Goal: Find specific page/section: Find specific page/section

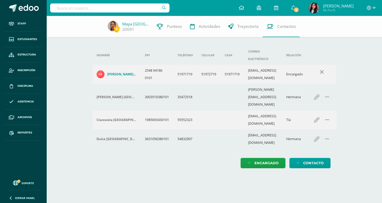
click at [108, 3] on div at bounding box center [110, 8] width 120 height 16
click at [108, 6] on input "text" at bounding box center [110, 7] width 120 height 9
type input "elena Pil"
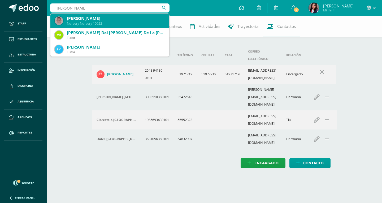
click at [71, 20] on div "Elena Piloña Vargas" at bounding box center [116, 19] width 98 height 6
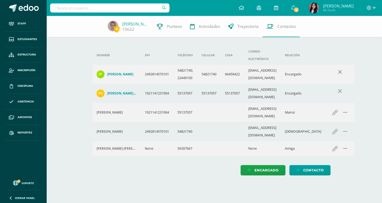
click at [93, 7] on input "text" at bounding box center [110, 7] width 120 height 9
type input "Maya es"
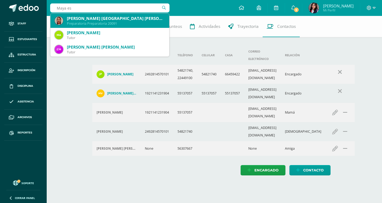
click at [89, 20] on div "Maya Luciana España Cifuentes" at bounding box center [116, 19] width 98 height 6
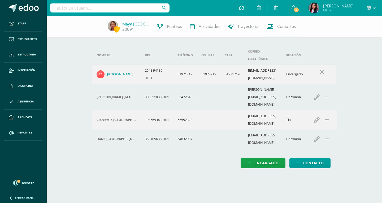
click at [100, 8] on input "text" at bounding box center [110, 7] width 120 height 9
type input "lOPEZ mAZARIER"
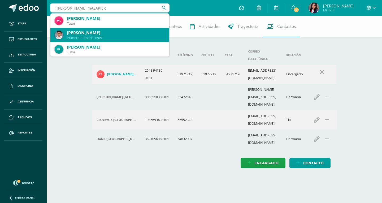
click at [96, 29] on div "Matías Marcelo López Mazariegos Primero Primaria 16051" at bounding box center [110, 35] width 110 height 14
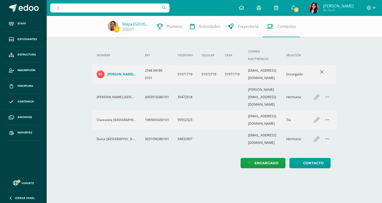
type input "Z"
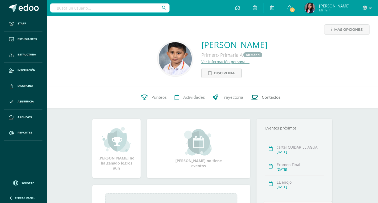
click at [251, 96] on link "Contactos" at bounding box center [266, 97] width 37 height 21
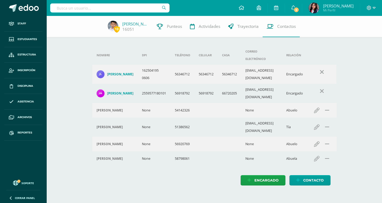
click at [112, 12] on input "text" at bounding box center [110, 7] width 120 height 9
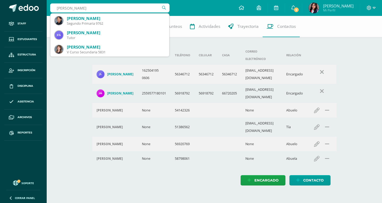
drag, startPoint x: 98, startPoint y: 8, endPoint x: 93, endPoint y: 8, distance: 5.1
click at [93, 8] on input "Natalia AMzariegos" at bounding box center [110, 7] width 120 height 9
drag, startPoint x: 100, startPoint y: 8, endPoint x: 70, endPoint y: 7, distance: 30.3
click at [70, 7] on input "Natalia AMzariegos" at bounding box center [110, 7] width 120 height 9
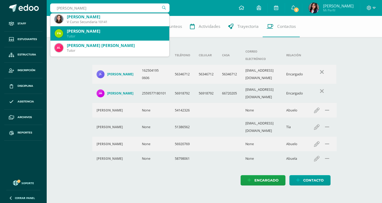
scroll to position [201, 0]
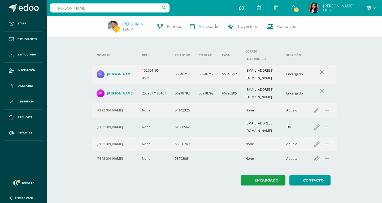
click at [99, 2] on div "Natalia Mazariegos Natalia Mazariegos" at bounding box center [110, 8] width 120 height 16
drag, startPoint x: 70, startPoint y: 8, endPoint x: 0, endPoint y: 8, distance: 70.1
click at [0, 8] on body "Staff Estudiantes Estructura Inscripción Disciplina Asistencia Archivos Reporte…" at bounding box center [191, 98] width 382 height 196
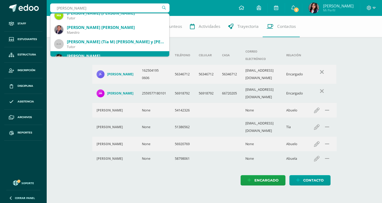
scroll to position [573, 0]
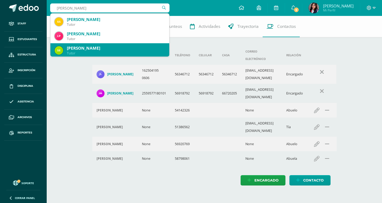
type input "Mazariegos"
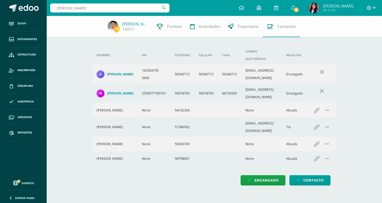
click at [83, 84] on div "10 Matías López 16051 Punteos Actividades Trayectoria Contactos Agrega un nuevo…" at bounding box center [215, 106] width 336 height 180
click at [111, 10] on input "Mazariegos" at bounding box center [110, 7] width 120 height 9
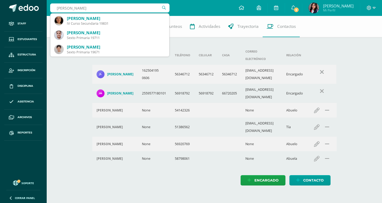
scroll to position [215, 0]
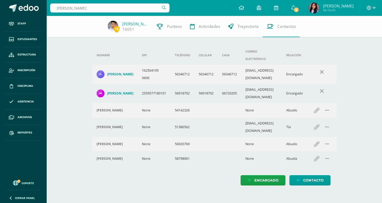
click at [146, 8] on input "Mateo" at bounding box center [110, 7] width 120 height 9
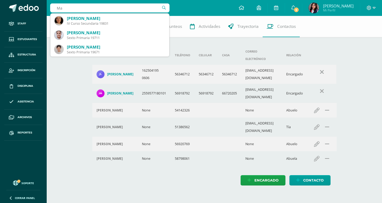
type input "M"
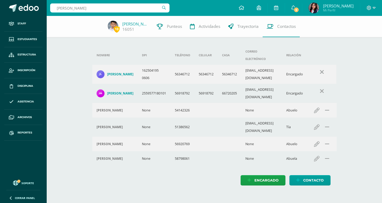
scroll to position [0, 0]
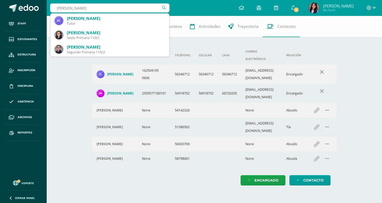
type input "Orellana Chin"
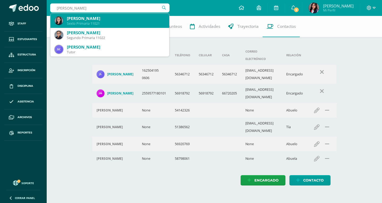
click at [131, 20] on div "Sofía Vanessa Orellana Chinchilla" at bounding box center [116, 19] width 98 height 6
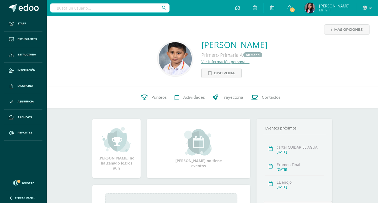
click at [131, 7] on input "text" at bounding box center [110, 7] width 120 height 9
type input "[PERSON_NAME]"
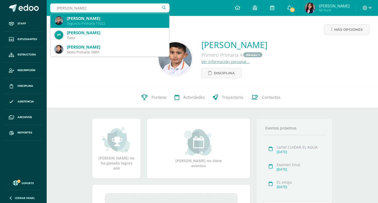
click at [112, 22] on div "Segundo Primaria 11022" at bounding box center [116, 23] width 98 height 5
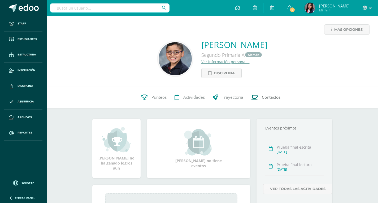
click at [262, 100] on span "Contactos" at bounding box center [271, 98] width 19 height 6
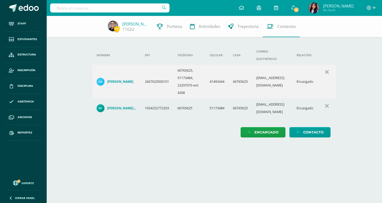
click at [145, 6] on input "text" at bounding box center [110, 7] width 120 height 9
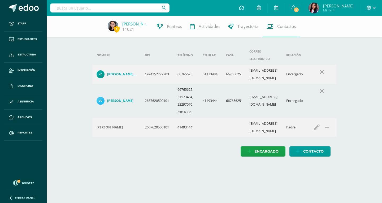
click at [97, 11] on input "text" at bounding box center [110, 7] width 120 height 9
type input "España"
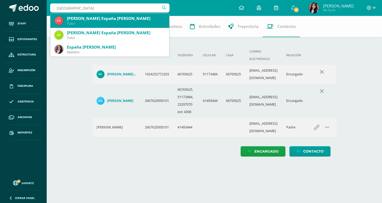
scroll to position [53, 0]
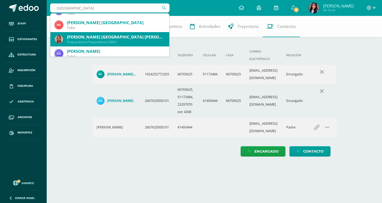
click at [105, 37] on div "Maya Luciana España Cifuentes" at bounding box center [116, 37] width 98 height 6
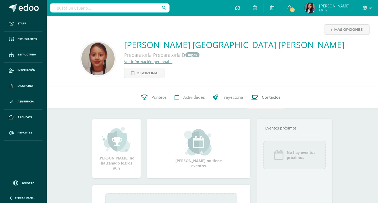
click at [284, 98] on link "Contactos" at bounding box center [266, 97] width 37 height 21
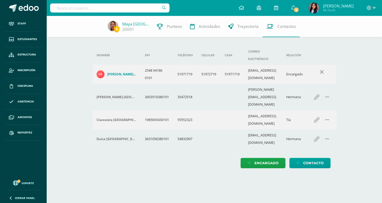
click at [86, 9] on input "text" at bounding box center [110, 7] width 120 height 9
type input "[PERSON_NAME]"
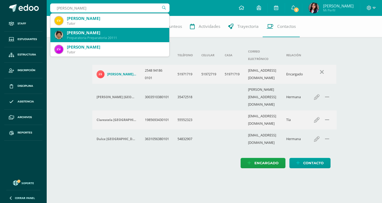
click at [100, 28] on div "Fernando David Villaseñor Trejo Preparatoria Preparatoria 20111" at bounding box center [110, 35] width 110 height 14
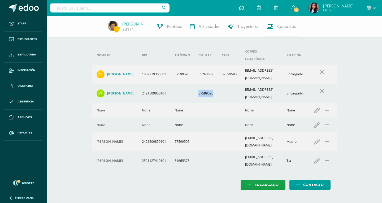
drag, startPoint x: 199, startPoint y: 80, endPoint x: 234, endPoint y: 80, distance: 35.3
click at [234, 84] on tr "[PERSON_NAME] 2421509850101 57599595 [EMAIL_ADDRESS][DOMAIN_NAME] Encargado" at bounding box center [214, 93] width 245 height 19
click at [94, 10] on input "text" at bounding box center [110, 7] width 120 height 9
click at [108, 13] on div at bounding box center [110, 8] width 120 height 16
click at [107, 9] on input "text" at bounding box center [110, 7] width 120 height 9
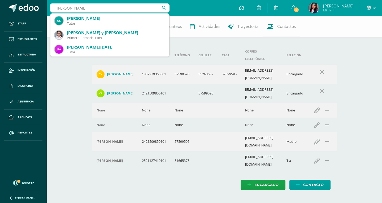
type input "[PERSON_NAME]"
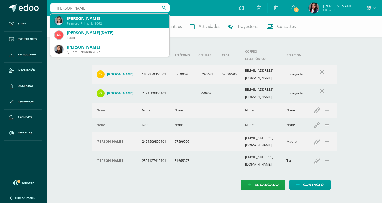
click at [84, 26] on div "Luciana Georgina Monterroso Girón Primero Primaria 8662" at bounding box center [110, 21] width 110 height 14
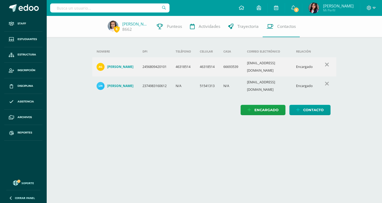
click at [124, 8] on input "text" at bounding box center [110, 7] width 120 height 9
type input "Sara carrera"
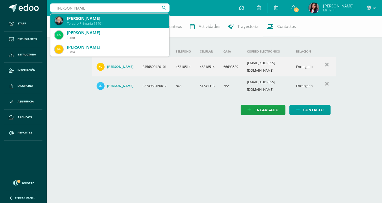
click at [128, 21] on div "Tercero Primaria 11401" at bounding box center [116, 23] width 98 height 5
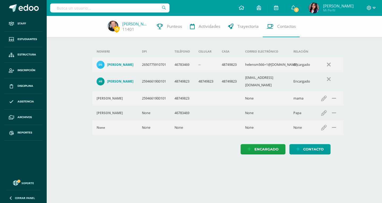
drag, startPoint x: 105, startPoint y: 10, endPoint x: 107, endPoint y: 1, distance: 8.8
click at [105, 10] on input "text" at bounding box center [110, 7] width 120 height 9
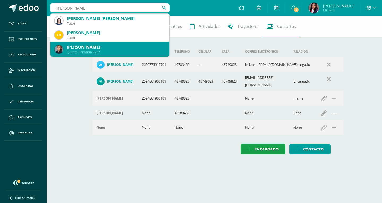
scroll to position [27, 0]
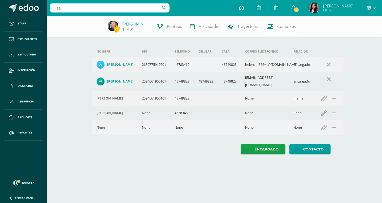
type input "z"
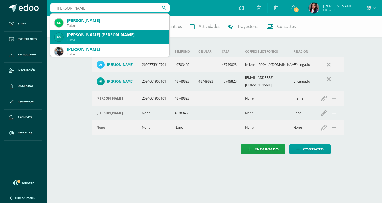
type input "Lara Pardo"
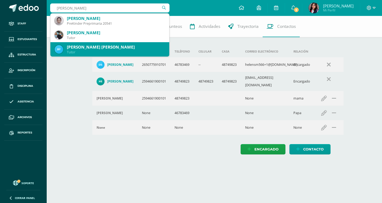
scroll to position [14, 0]
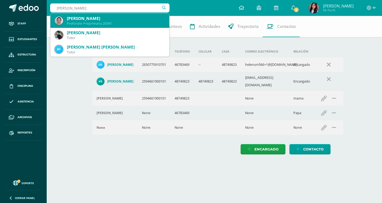
click at [110, 27] on div "Gabriel Emilio Lara Pardo PreKinder Preprimaria 20541" at bounding box center [110, 21] width 110 height 14
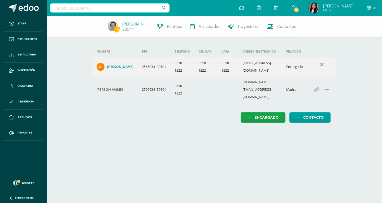
click at [119, 5] on input "text" at bounding box center [110, 7] width 120 height 9
type input "sara carrera"
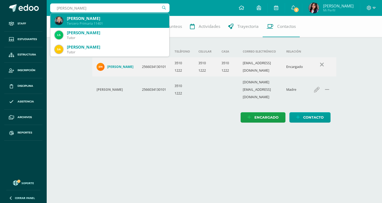
click at [104, 20] on div "Sara Valentina Carrera Soto" at bounding box center [116, 19] width 98 height 6
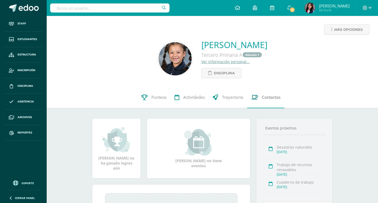
click at [265, 93] on link "Contactos" at bounding box center [266, 97] width 37 height 21
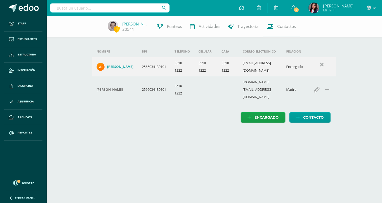
click at [145, 11] on input "text" at bounding box center [110, 7] width 120 height 9
type input "Ñ"
type input "Lugo"
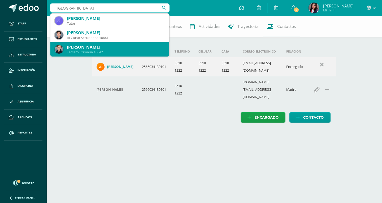
click at [131, 48] on div "Aran Antonio Lugo Medina" at bounding box center [116, 47] width 98 height 6
